Goal: Information Seeking & Learning: Find specific fact

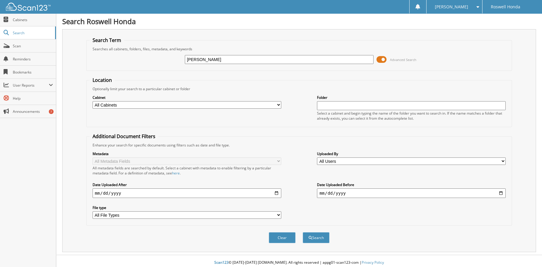
type input "[PERSON_NAME]"
click at [303, 232] on button "Search" at bounding box center [316, 237] width 27 height 11
